Goal: Find contact information: Find contact information

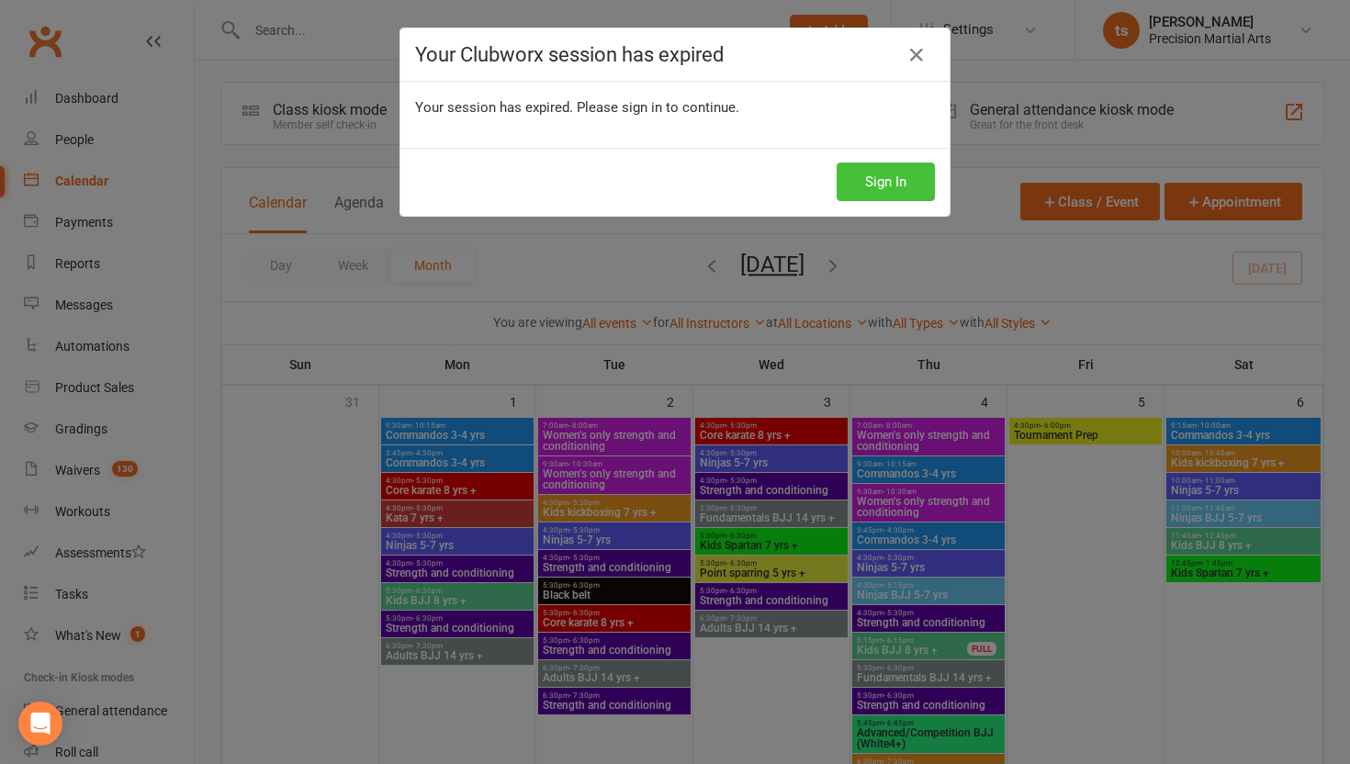
drag, startPoint x: 894, startPoint y: 183, endPoint x: 779, endPoint y: 154, distance: 118.3
click at [893, 181] on button "Sign In" at bounding box center [886, 182] width 98 height 39
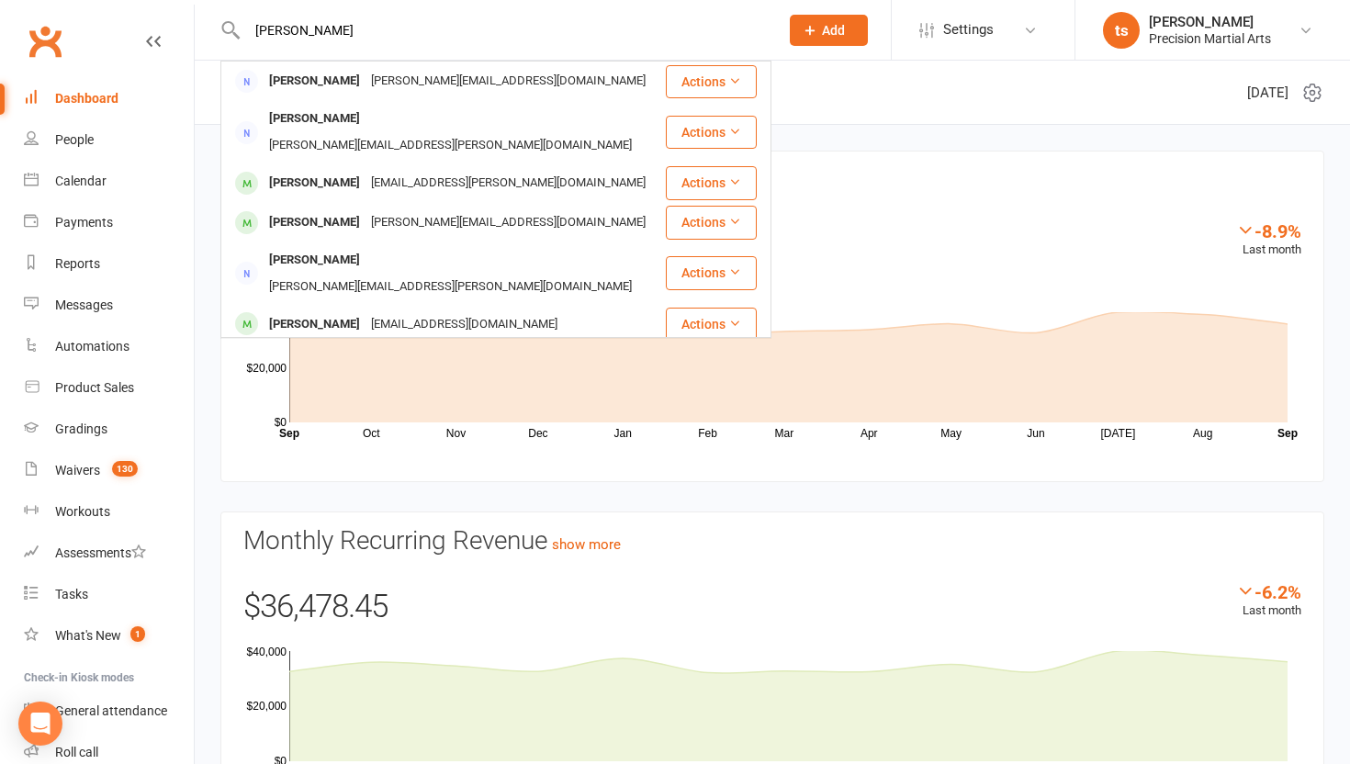
type input "[PERSON_NAME]"
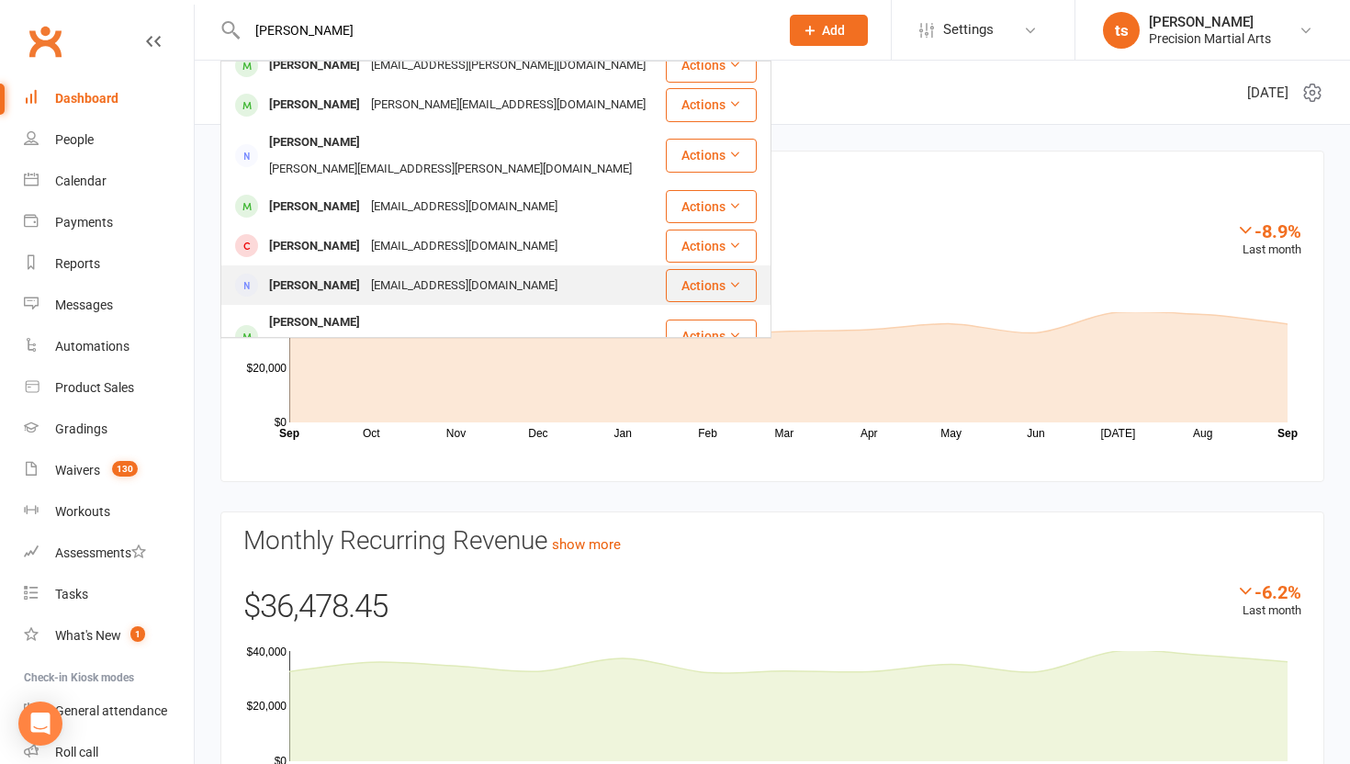
scroll to position [179, 0]
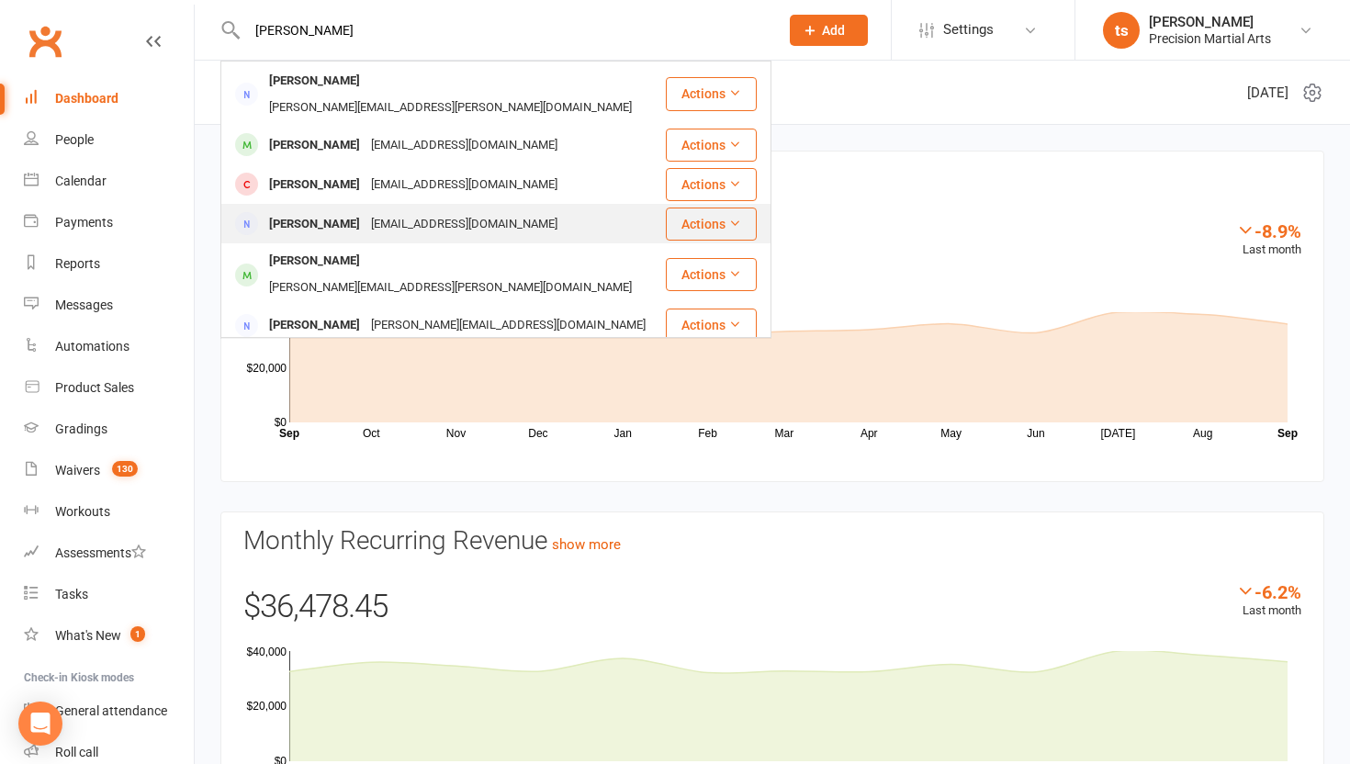
click at [366, 248] on div "[PERSON_NAME]" at bounding box center [315, 261] width 102 height 27
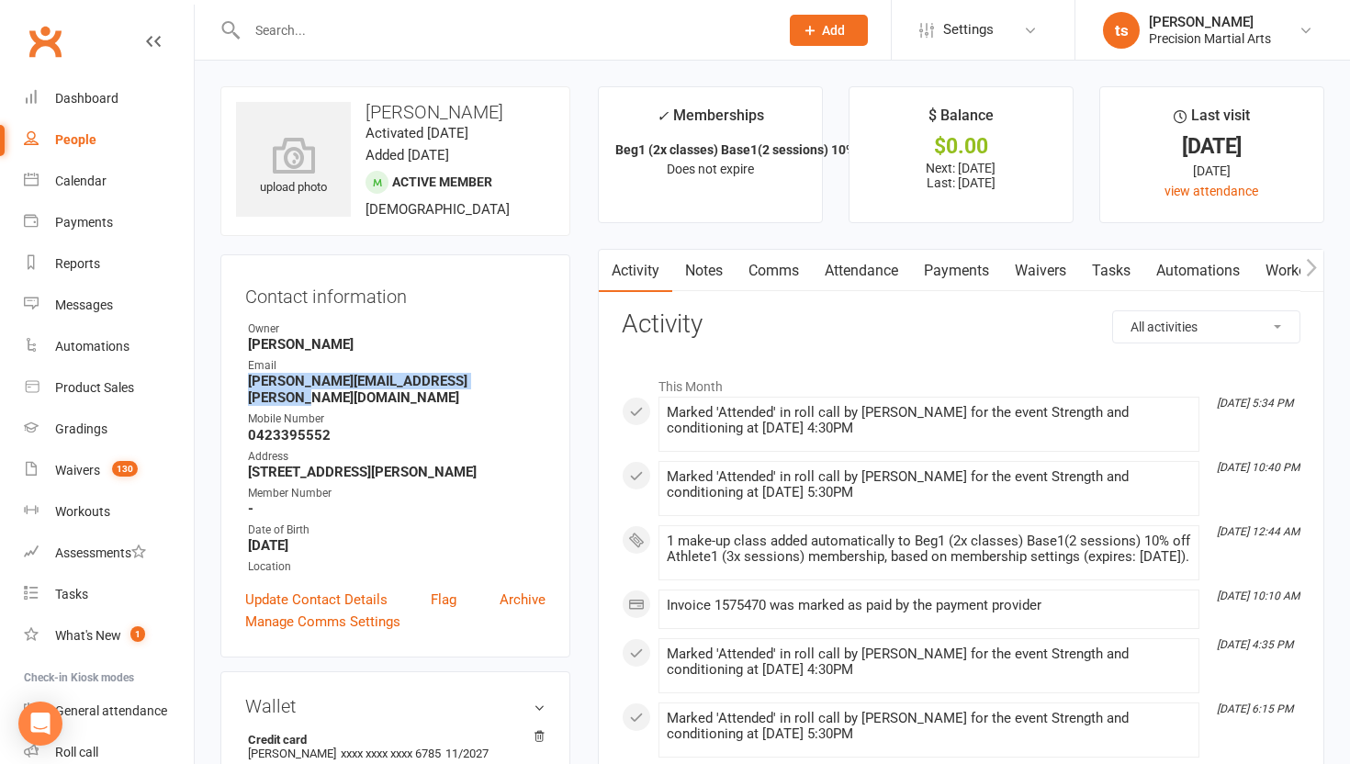
drag, startPoint x: 516, startPoint y: 381, endPoint x: 234, endPoint y: 383, distance: 282.0
click at [234, 383] on div "Contact information Owner [PERSON_NAME] Email [PERSON_NAME][EMAIL_ADDRESS][PERS…" at bounding box center [395, 455] width 350 height 403
copy strong "[PERSON_NAME][EMAIL_ADDRESS][PERSON_NAME][DOMAIN_NAME]"
